Goal: Transaction & Acquisition: Subscribe to service/newsletter

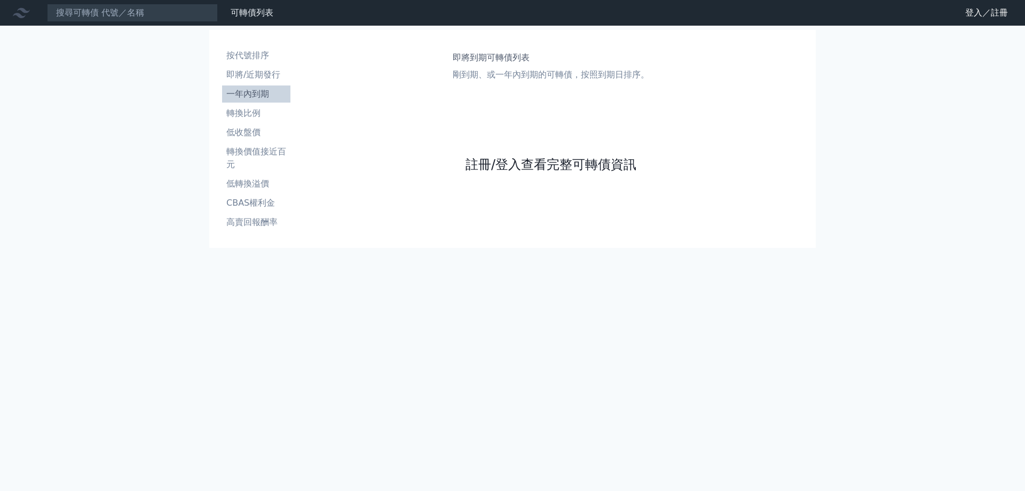
click at [516, 164] on link "註冊/登入查看完整可轉債資訊" at bounding box center [550, 164] width 171 height 17
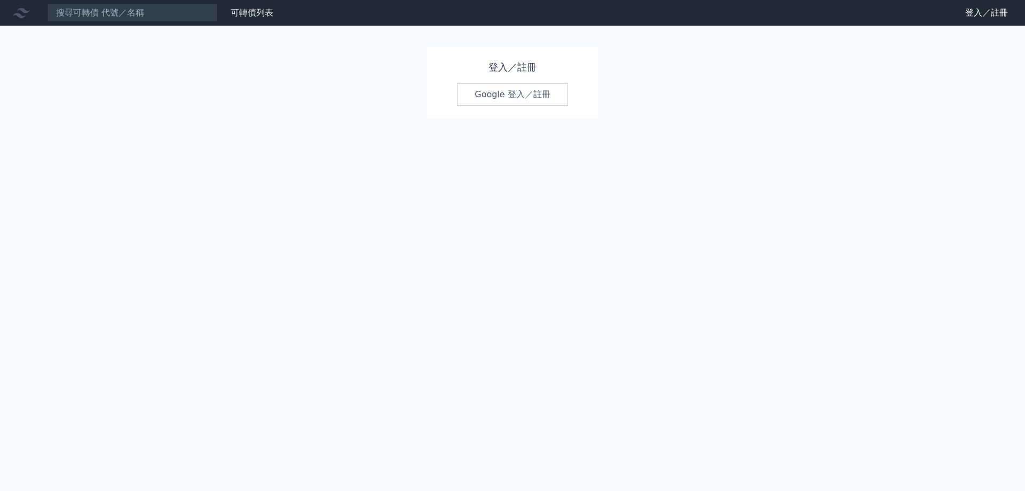
click at [498, 91] on link "Google 登入／註冊" at bounding box center [512, 94] width 111 height 22
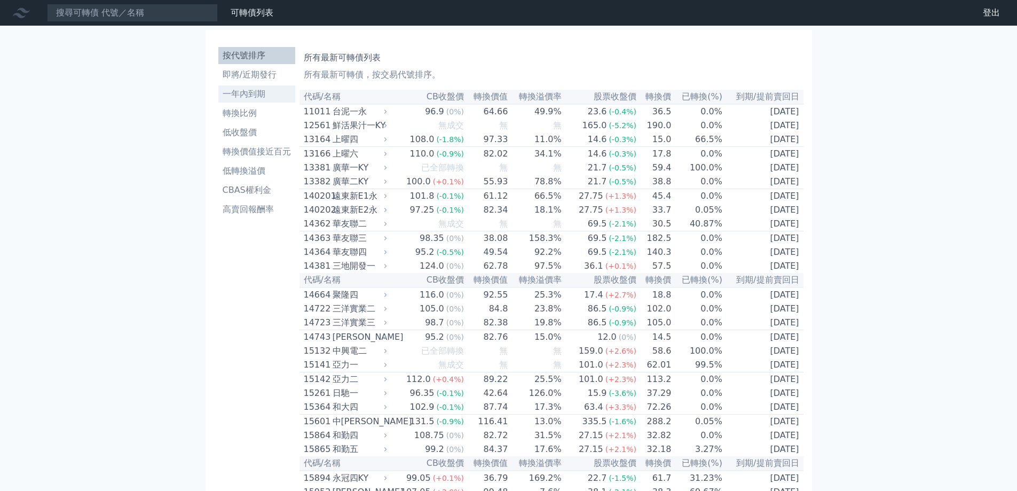
click at [267, 94] on li "一年內到期" at bounding box center [256, 94] width 77 height 13
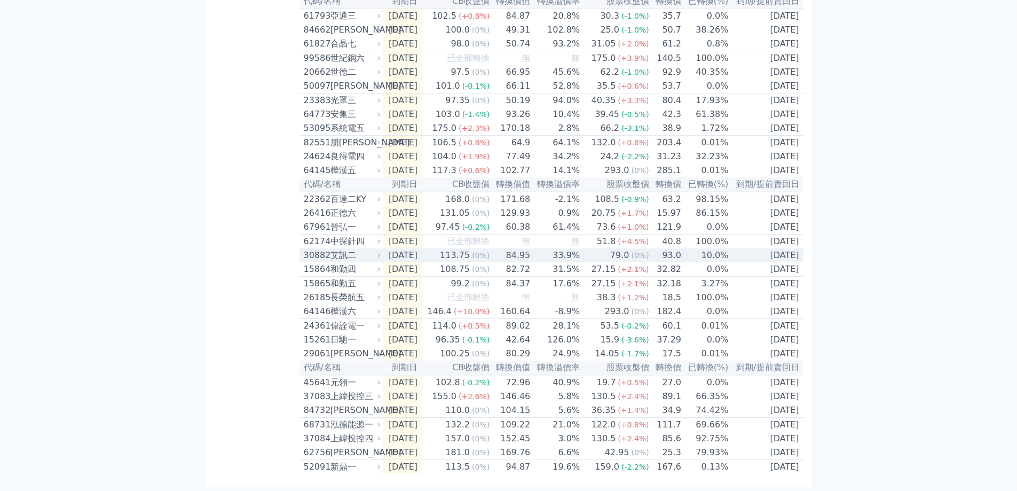
scroll to position [1511, 0]
